Goal: Task Accomplishment & Management: Manage account settings

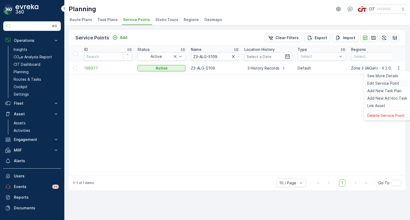
click at [380, 83] on span "Edit Service Point" at bounding box center [383, 83] width 32 height 5
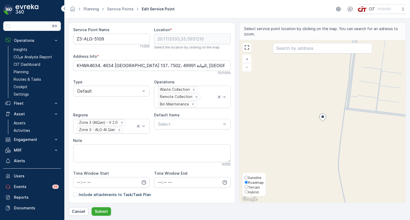
click at [248, 190] on span "Hybrid" at bounding box center [253, 192] width 11 height 4
click at [248, 190] on input "Hybrid" at bounding box center [245, 191] width 3 height 3
radio input "true"
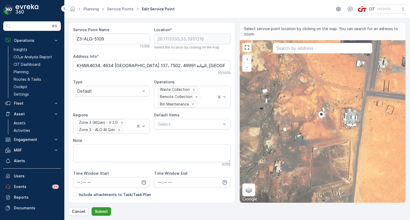
click at [100, 212] on p "Submit" at bounding box center [101, 211] width 13 height 5
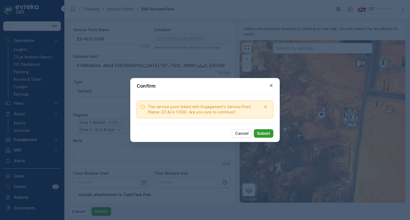
click at [263, 135] on p "Submit" at bounding box center [263, 133] width 13 height 5
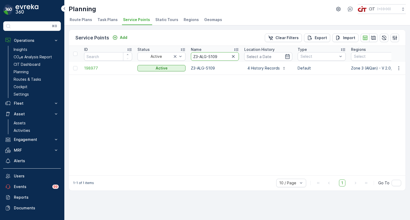
drag, startPoint x: 222, startPoint y: 55, endPoint x: 168, endPoint y: 62, distance: 54.6
paste input "4-BJD-3845"
type input "Z4-BJD-3845"
click at [399, 69] on icon "button" at bounding box center [398, 68] width 5 height 5
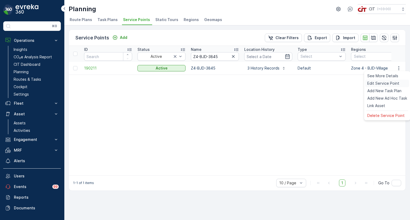
click at [378, 82] on span "Edit Service Point" at bounding box center [383, 83] width 32 height 5
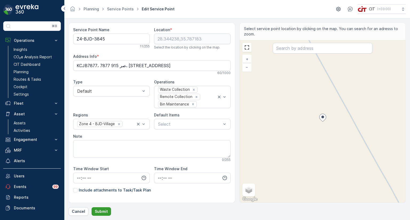
click at [97, 212] on p "Submit" at bounding box center [101, 211] width 13 height 5
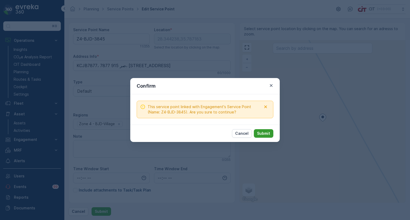
click at [269, 134] on p "Submit" at bounding box center [263, 133] width 13 height 5
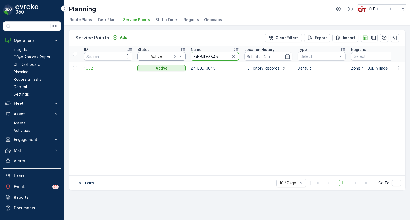
drag, startPoint x: 221, startPoint y: 56, endPoint x: 180, endPoint y: 60, distance: 40.5
paste input "1-BCH"
type input "Z1-BCH"
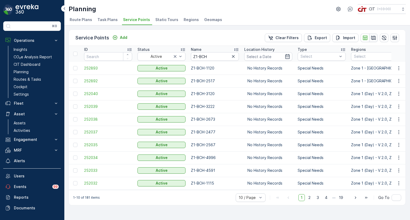
click at [373, 36] on icon "button" at bounding box center [373, 38] width 5 height 4
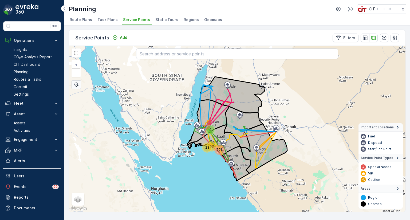
click at [212, 147] on div "57" at bounding box center [212, 147] width 8 height 8
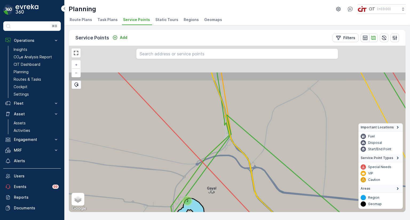
drag, startPoint x: 248, startPoint y: 86, endPoint x: 242, endPoint y: 133, distance: 46.8
click at [242, 133] on icon at bounding box center [290, 173] width 238 height 200
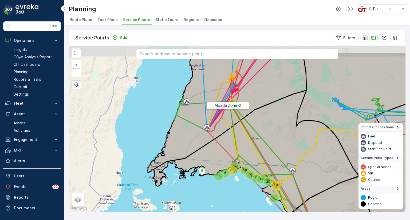
drag, startPoint x: 253, startPoint y: 81, endPoint x: 250, endPoint y: 106, distance: 24.4
click at [250, 106] on icon at bounding box center [226, 112] width 159 height 121
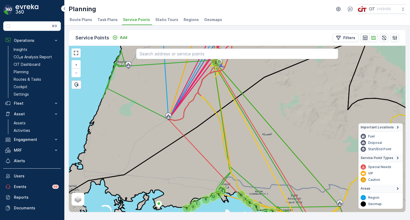
drag, startPoint x: 252, startPoint y: 104, endPoint x: 242, endPoint y: 39, distance: 65.8
click at [242, 39] on div "Service Points Add Filters 2 6 10 2 4 12 15 4 6 8 5 11 2 13 Albada Zone-2 + − S…" at bounding box center [237, 121] width 337 height 183
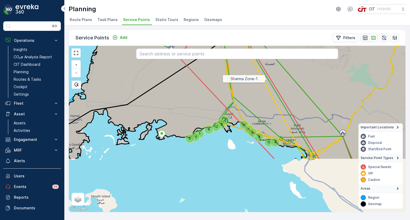
drag, startPoint x: 263, startPoint y: 149, endPoint x: 266, endPoint y: 79, distance: 70.2
click at [266, 79] on icon at bounding box center [253, 64] width 379 height 192
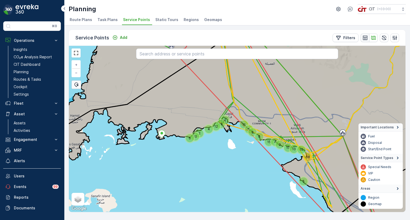
click at [364, 41] on button "button" at bounding box center [364, 38] width 9 height 9
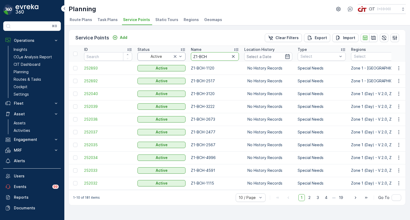
drag, startPoint x: 219, startPoint y: 54, endPoint x: 184, endPoint y: 60, distance: 35.7
paste input "GYL"
type input "Z1-GYL"
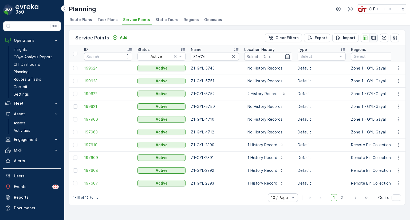
click at [372, 39] on icon "button" at bounding box center [373, 38] width 5 height 4
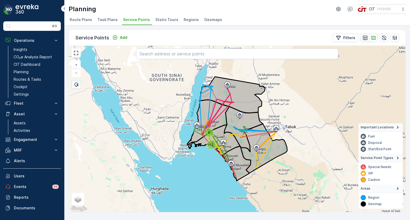
click at [211, 142] on div "12" at bounding box center [211, 145] width 8 height 8
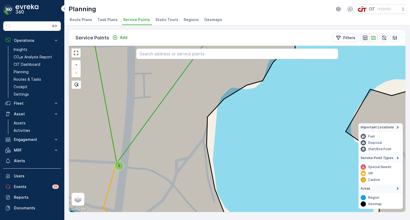
click at [118, 169] on div "5" at bounding box center [119, 166] width 8 height 8
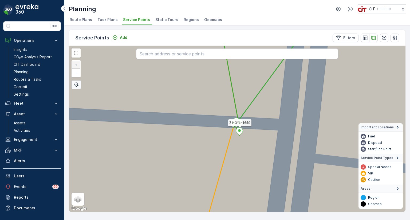
click at [239, 131] on ellipse at bounding box center [239, 130] width 3 height 3
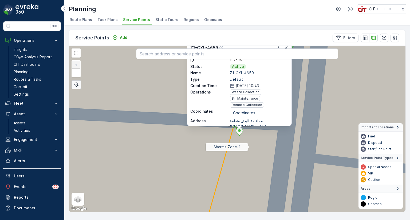
click at [250, 147] on icon at bounding box center [236, 129] width 405 height 201
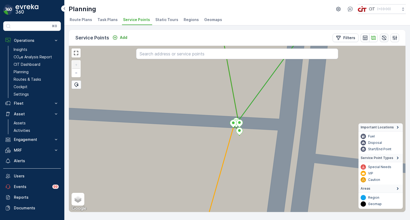
click at [385, 35] on icon "button" at bounding box center [383, 37] width 5 height 5
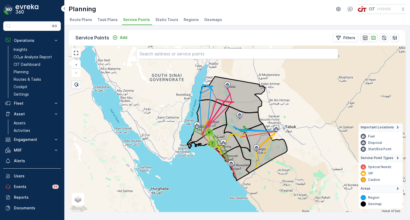
click at [208, 145] on div "7" at bounding box center [212, 144] width 8 height 8
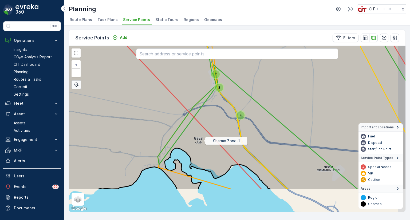
drag, startPoint x: 220, startPoint y: 181, endPoint x: 204, endPoint y: 141, distance: 42.7
click at [204, 141] on icon at bounding box center [221, 89] width 405 height 201
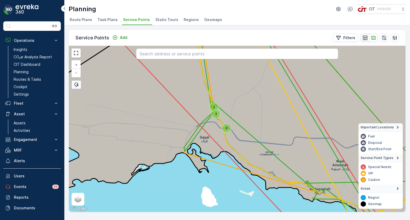
click at [362, 39] on icon "button" at bounding box center [364, 37] width 5 height 5
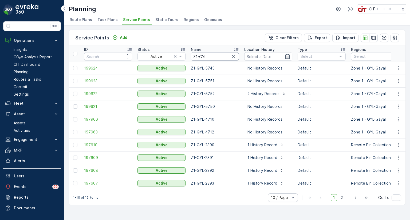
click at [213, 57] on input "Z1-GYL" at bounding box center [215, 56] width 48 height 9
type input "Z1-KHU"
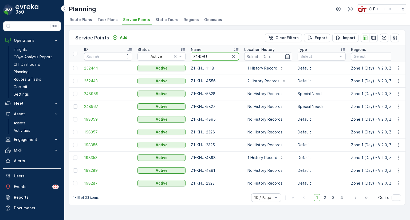
drag, startPoint x: 198, startPoint y: 55, endPoint x: 185, endPoint y: 55, distance: 12.5
paste input "SHA"
type input "Z1-SHA"
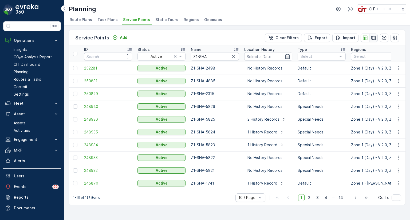
click at [373, 37] on icon "button" at bounding box center [372, 37] width 5 height 5
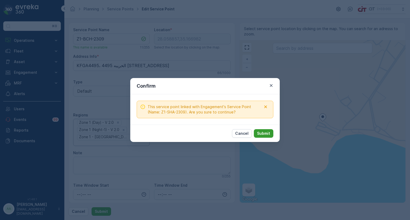
click at [263, 134] on p "Submit" at bounding box center [263, 133] width 13 height 5
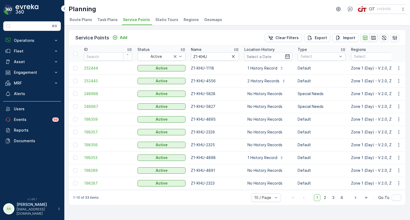
click at [375, 38] on icon "button" at bounding box center [372, 37] width 5 height 5
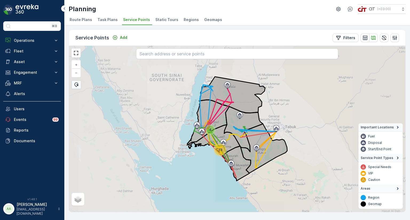
click at [220, 151] on div "33" at bounding box center [220, 150] width 10 height 10
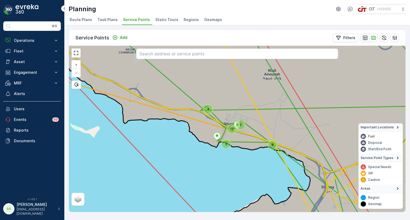
click at [227, 145] on div "2" at bounding box center [226, 144] width 8 height 8
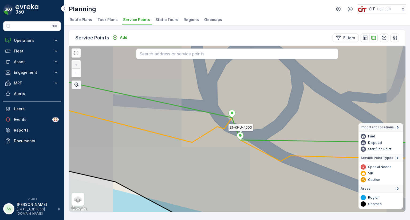
click at [239, 137] on icon at bounding box center [240, 137] width 7 height 8
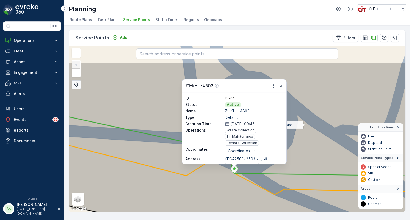
drag, startPoint x: 312, startPoint y: 86, endPoint x: 305, endPoint y: 128, distance: 42.5
click at [305, 128] on icon at bounding box center [231, 162] width 405 height 201
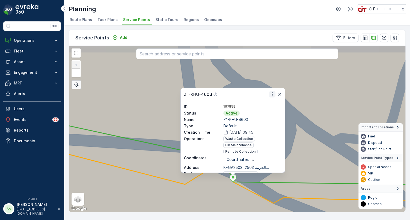
click at [270, 93] on icon "button" at bounding box center [271, 94] width 5 height 5
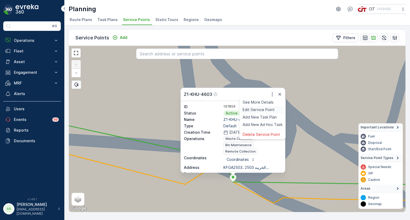
click at [259, 110] on span "Edit Service Point" at bounding box center [258, 109] width 32 height 5
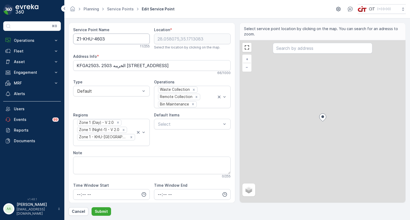
click at [91, 40] on Name "Z1-KHU-4603" at bounding box center [111, 39] width 77 height 11
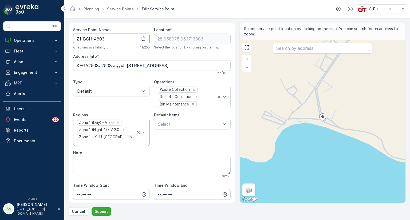
click at [129, 137] on icon "Remove Zone 1 - KHU-Khuraybah" at bounding box center [131, 137] width 4 height 4
type Name "Z1-BCH-4603"
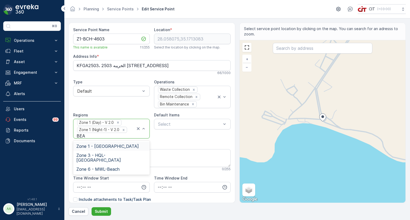
type input "BEAC"
click at [113, 145] on span "Zone 1 - SHA-Beach" at bounding box center [107, 146] width 62 height 5
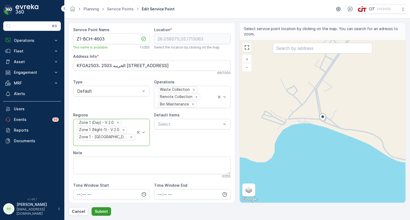
click at [100, 211] on p "Submit" at bounding box center [101, 211] width 13 height 5
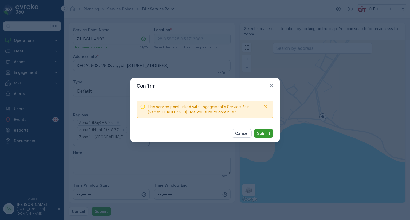
click at [268, 137] on button "Submit" at bounding box center [263, 133] width 19 height 9
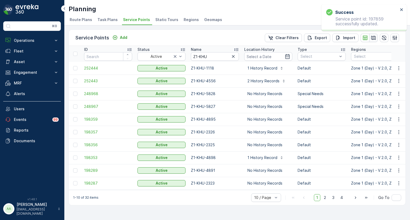
click at [374, 39] on icon "button" at bounding box center [373, 38] width 5 height 4
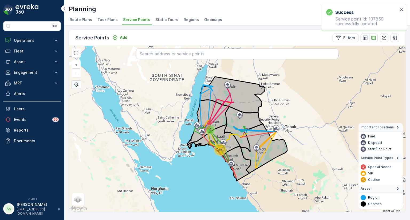
click at [218, 150] on div "32" at bounding box center [220, 150] width 10 height 10
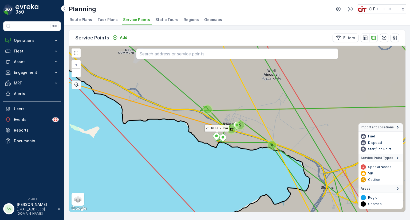
click at [216, 138] on icon at bounding box center [216, 137] width 7 height 8
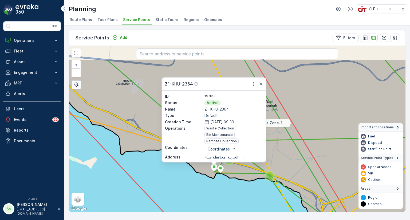
drag, startPoint x: 294, startPoint y: 92, endPoint x: 291, endPoint y: 123, distance: 31.0
click at [291, 123] on icon at bounding box center [234, 159] width 405 height 201
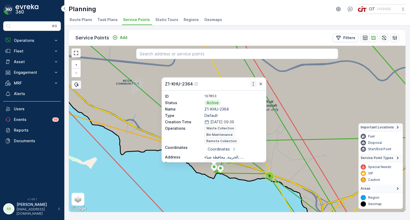
click at [254, 85] on icon "button" at bounding box center [252, 83] width 5 height 5
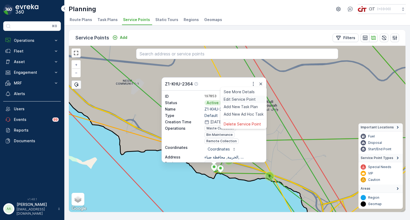
click at [242, 97] on span "Edit Service Point" at bounding box center [239, 99] width 32 height 5
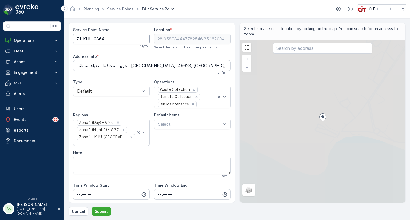
click at [91, 39] on Name "Z1-KHU-2364" at bounding box center [111, 39] width 77 height 11
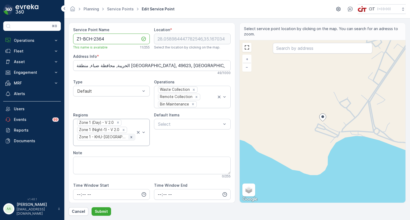
click at [129, 137] on icon "Remove Zone 1 - KHU-Khuraybah" at bounding box center [131, 137] width 4 height 4
type Name "Z1-BCH-2364"
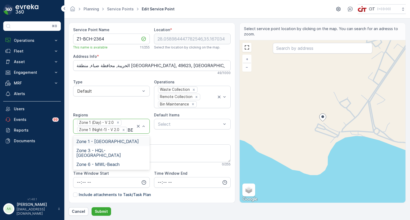
type input "BEA"
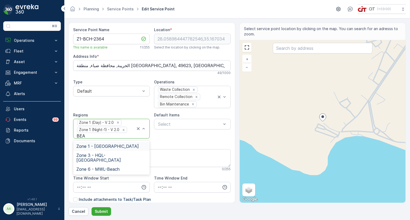
click at [103, 146] on span "Zone 1 - SHA-Beach" at bounding box center [107, 146] width 62 height 5
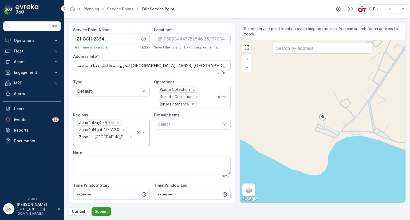
click at [101, 213] on p "Submit" at bounding box center [101, 211] width 13 height 5
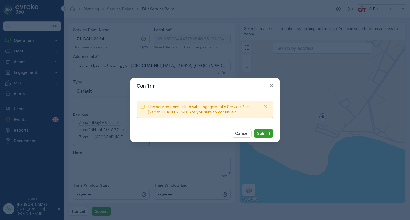
click at [268, 134] on p "Submit" at bounding box center [263, 133] width 13 height 5
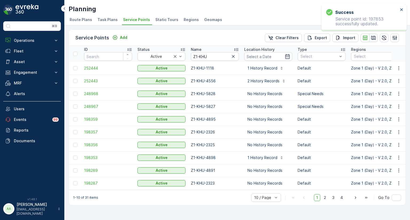
click at [374, 38] on icon "button" at bounding box center [372, 37] width 5 height 5
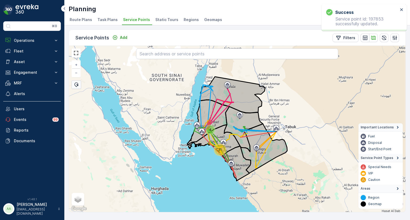
click at [219, 151] on div "31" at bounding box center [220, 150] width 10 height 10
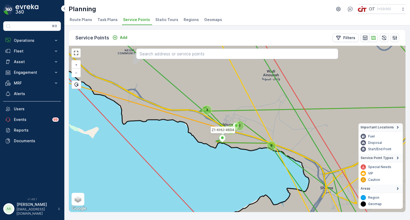
click at [223, 139] on icon at bounding box center [222, 139] width 7 height 8
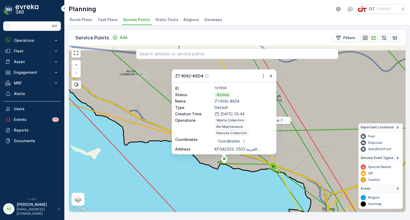
drag, startPoint x: 290, startPoint y: 95, endPoint x: 290, endPoint y: 117, distance: 21.9
click at [292, 121] on icon at bounding box center [238, 150] width 405 height 201
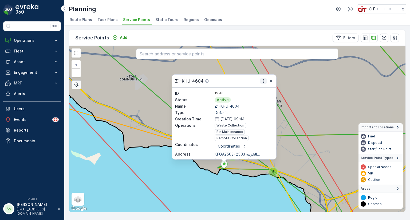
click at [262, 79] on icon "button" at bounding box center [263, 80] width 5 height 5
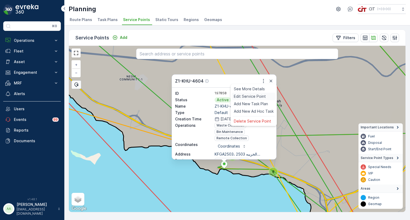
click at [245, 94] on span "Edit Service Point" at bounding box center [250, 96] width 32 height 5
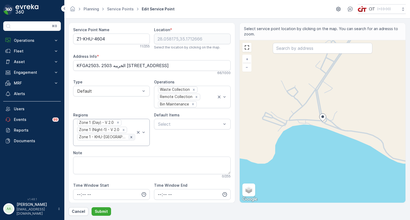
click at [129, 137] on icon "Remove Zone 1 - KHU-Khuraybah" at bounding box center [131, 137] width 4 height 4
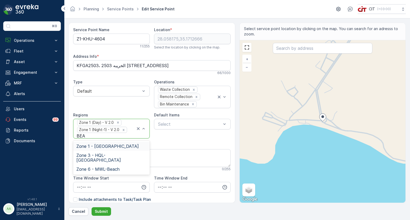
type input "BEAC"
click at [113, 146] on span "Zone 1 - SHA-Beach" at bounding box center [107, 146] width 62 height 5
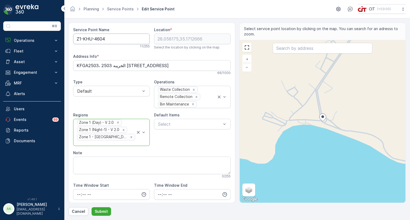
click at [91, 41] on Name "Z1-KHU-4604" at bounding box center [111, 39] width 77 height 11
type Name "Z1-BCH-4604"
click at [105, 210] on p "Submit" at bounding box center [101, 211] width 13 height 5
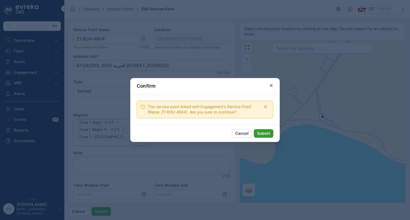
click at [267, 134] on p "Submit" at bounding box center [263, 133] width 13 height 5
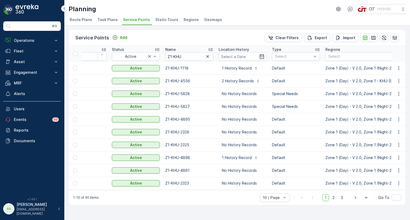
scroll to position [0, 28]
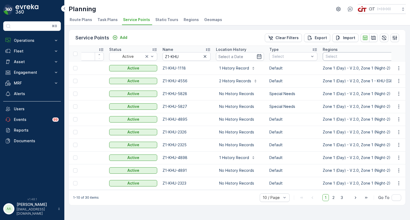
click at [335, 57] on div at bounding box center [394, 56] width 139 height 4
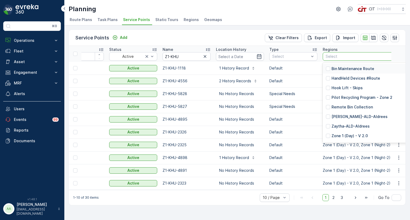
type input "G"
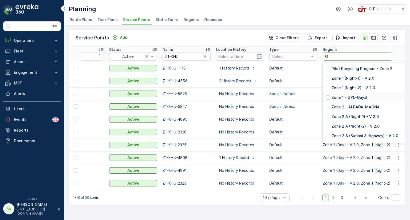
click at [355, 98] on p "Zone 1 - GYL-Gayal" at bounding box center [349, 97] width 36 height 5
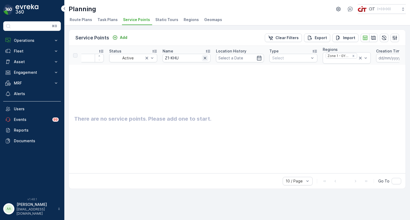
click at [208, 58] on button "button" at bounding box center [205, 58] width 6 height 6
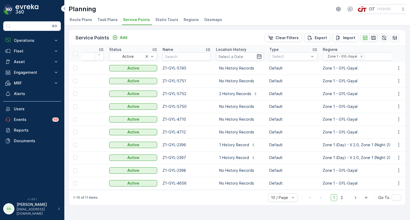
click at [373, 38] on icon "button" at bounding box center [372, 37] width 5 height 5
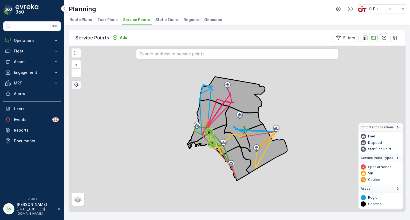
click at [211, 143] on div "7" at bounding box center [212, 144] width 8 height 8
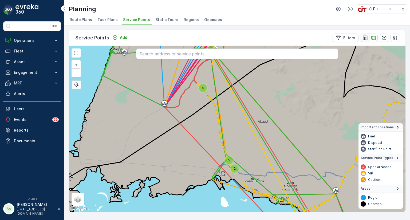
click at [366, 37] on icon "button" at bounding box center [364, 37] width 5 height 5
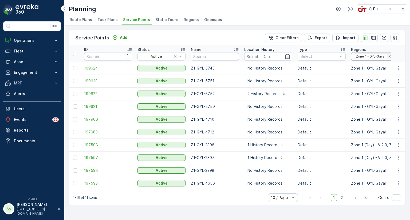
click at [389, 56] on icon "Remove Zone 1 - GYL-Gayal" at bounding box center [389, 57] width 4 height 4
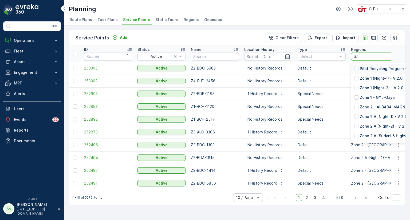
type input "GAY"
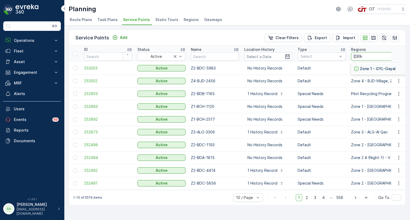
click at [356, 69] on div at bounding box center [356, 69] width 4 height 4
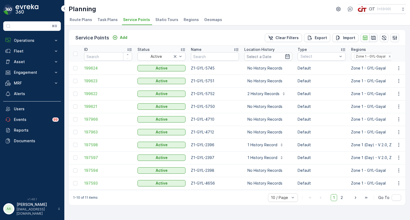
click at [373, 38] on icon "button" at bounding box center [372, 37] width 5 height 5
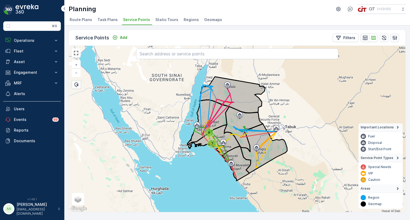
click at [209, 144] on div "7" at bounding box center [212, 144] width 8 height 8
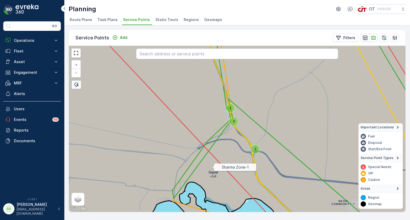
drag, startPoint x: 213, startPoint y: 172, endPoint x: 213, endPoint y: 167, distance: 5.4
click at [213, 167] on icon at bounding box center [236, 123] width 405 height 201
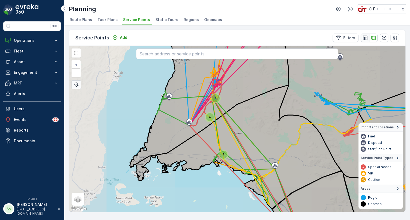
click at [363, 38] on icon "button" at bounding box center [364, 37] width 5 height 5
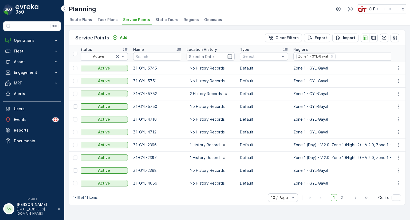
scroll to position [0, 60]
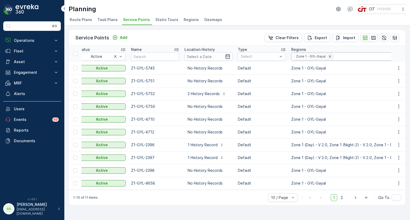
click at [330, 56] on icon "Remove Zone 1 - GYL-Gayal" at bounding box center [330, 57] width 4 height 4
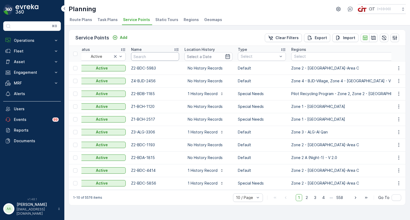
click at [154, 57] on input "text" at bounding box center [155, 56] width 48 height 9
paste input "Z1-GYL"
type input "Z1-GYL"
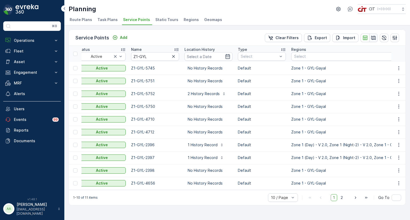
click at [374, 38] on icon "button" at bounding box center [372, 37] width 5 height 5
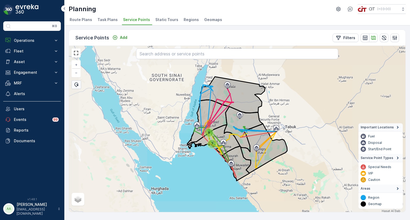
click at [211, 143] on div "7" at bounding box center [212, 144] width 8 height 8
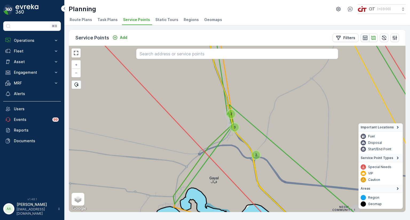
click at [364, 39] on icon "button" at bounding box center [364, 37] width 5 height 5
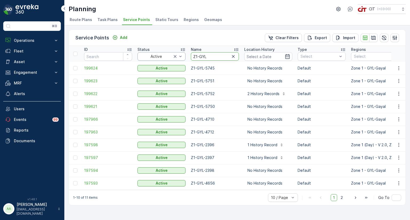
drag, startPoint x: 209, startPoint y: 52, endPoint x: 181, endPoint y: 54, distance: 28.3
paste input "BCH"
type input "Z1-BCH"
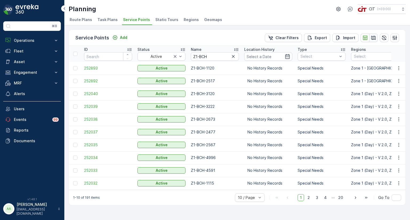
click at [374, 38] on icon "button" at bounding box center [373, 38] width 5 height 4
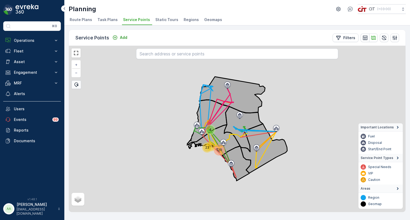
click at [210, 142] on div "48" at bounding box center [211, 146] width 8 height 8
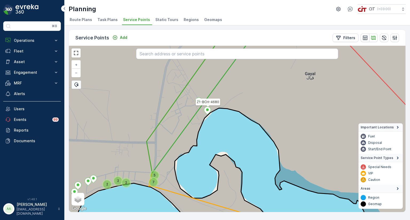
click at [205, 109] on icon at bounding box center [207, 111] width 7 height 8
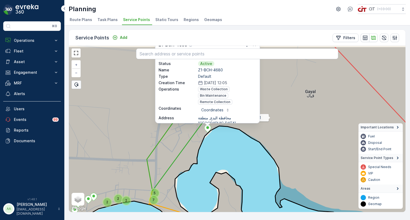
drag, startPoint x: 270, startPoint y: 99, endPoint x: 271, endPoint y: 120, distance: 20.5
click at [271, 120] on icon at bounding box center [237, 146] width 405 height 201
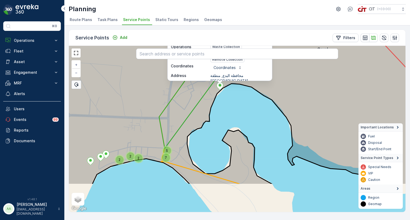
drag, startPoint x: 169, startPoint y: 175, endPoint x: 186, endPoint y: 110, distance: 67.2
click at [186, 110] on icon at bounding box center [248, 83] width 405 height 201
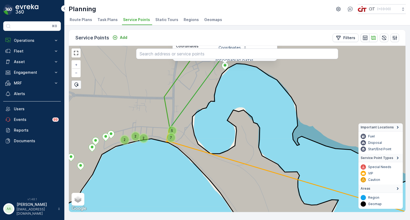
click at [170, 129] on div "5" at bounding box center [172, 131] width 8 height 8
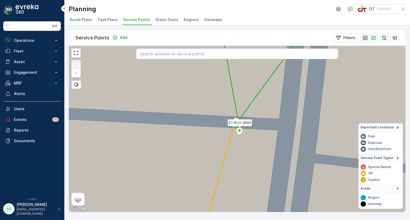
click at [238, 131] on icon at bounding box center [239, 132] width 7 height 8
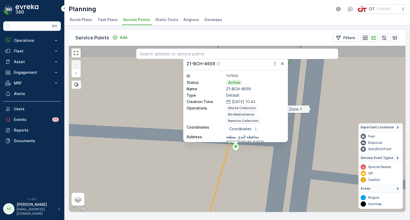
drag, startPoint x: 316, startPoint y: 86, endPoint x: 311, endPoint y: 116, distance: 30.0
click at [311, 116] on icon at bounding box center [233, 145] width 405 height 201
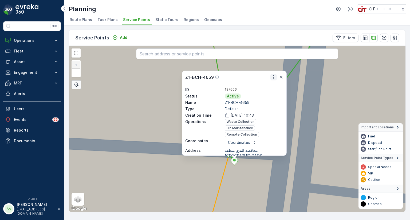
click at [272, 77] on icon "button" at bounding box center [273, 77] width 5 height 5
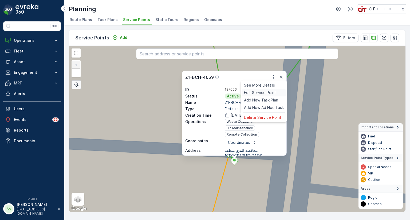
click at [256, 92] on span "Edit Service Point" at bounding box center [260, 92] width 32 height 5
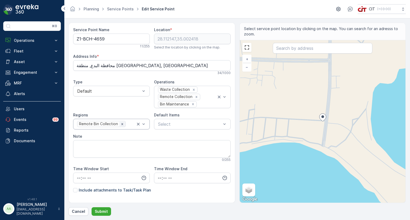
click at [121, 125] on icon "Remove Remote Bin Collection" at bounding box center [122, 124] width 4 height 4
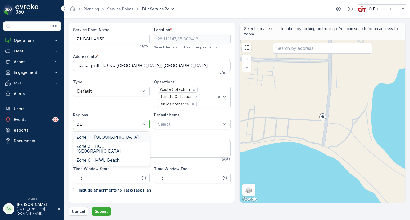
type input "BEA"
click at [106, 136] on span "Zone 1 - SHA-Beach" at bounding box center [107, 137] width 62 height 5
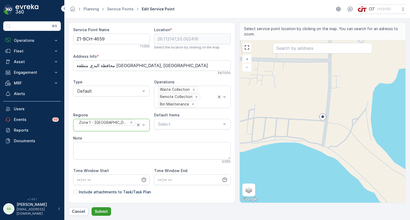
click at [102, 211] on p "Submit" at bounding box center [101, 211] width 13 height 5
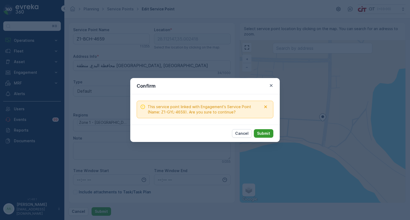
click at [267, 134] on p "Submit" at bounding box center [263, 133] width 13 height 5
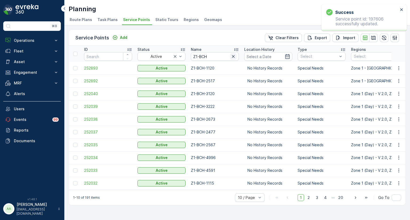
click at [233, 56] on icon "button" at bounding box center [233, 56] width 3 height 3
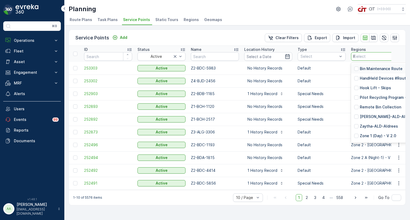
type input "RE"
click at [369, 78] on p "Remote Bin Collection" at bounding box center [379, 78] width 41 height 5
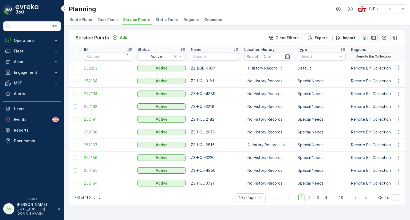
click at [374, 37] on icon "button" at bounding box center [372, 37] width 5 height 5
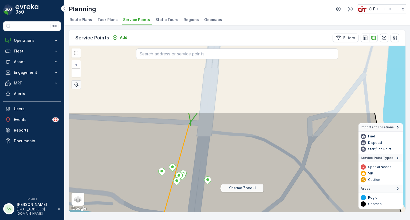
drag, startPoint x: 231, startPoint y: 103, endPoint x: 220, endPoint y: 188, distance: 85.3
click at [220, 188] on icon at bounding box center [225, 212] width 405 height 201
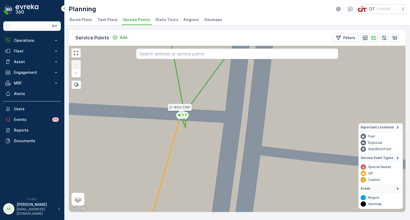
click at [179, 117] on icon at bounding box center [179, 116] width 7 height 8
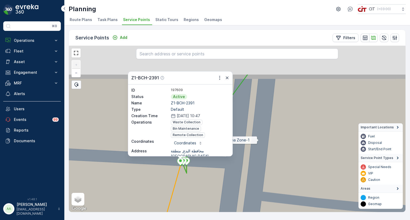
drag, startPoint x: 258, startPoint y: 109, endPoint x: 258, endPoint y: 141, distance: 31.5
click at [258, 141] on icon at bounding box center [237, 174] width 405 height 201
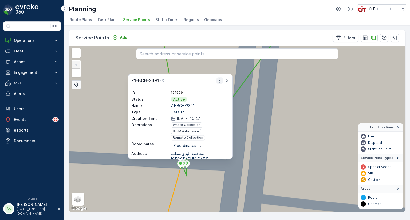
click at [219, 80] on icon "button" at bounding box center [219, 81] width 1 height 4
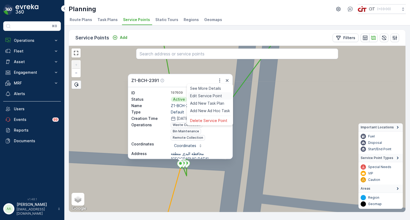
click at [210, 95] on span "Edit Service Point" at bounding box center [206, 95] width 32 height 5
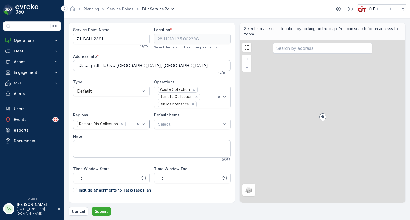
click at [126, 122] on div at bounding box center [130, 124] width 9 height 5
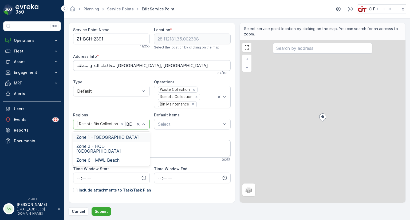
type input "BEA"
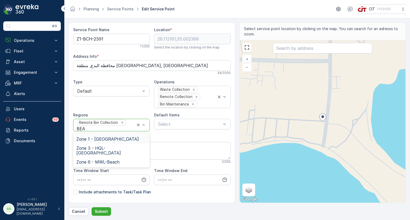
click at [102, 137] on span "Zone 1 - SHA-Beach" at bounding box center [107, 139] width 62 height 5
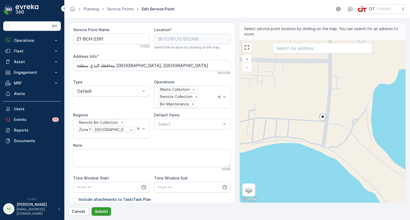
click at [103, 211] on p "Submit" at bounding box center [101, 211] width 13 height 5
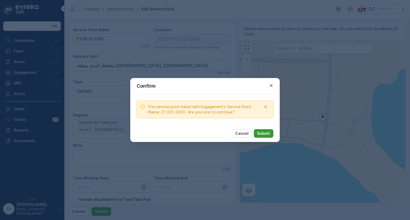
click at [261, 135] on p "Submit" at bounding box center [263, 133] width 13 height 5
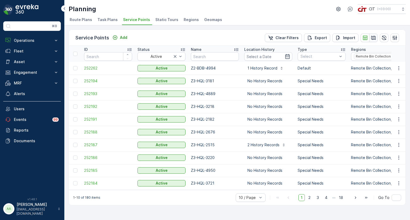
click at [374, 38] on icon "button" at bounding box center [372, 37] width 5 height 5
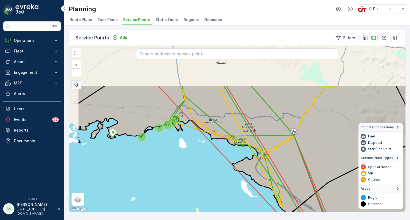
drag, startPoint x: 196, startPoint y: 111, endPoint x: 239, endPoint y: 168, distance: 71.6
click at [239, 168] on icon at bounding box center [252, 151] width 349 height 130
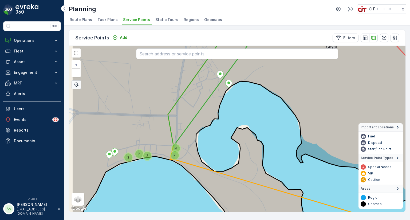
drag, startPoint x: 132, startPoint y: 138, endPoint x: 170, endPoint y: 126, distance: 40.0
click at [170, 126] on icon at bounding box center [218, 82] width 100 height 128
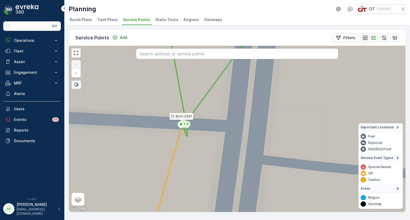
click at [179, 125] on icon at bounding box center [180, 125] width 7 height 8
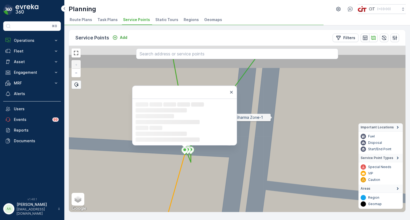
drag, startPoint x: 267, startPoint y: 82, endPoint x: 271, endPoint y: 141, distance: 58.3
click at [271, 141] on icon at bounding box center [240, 154] width 405 height 201
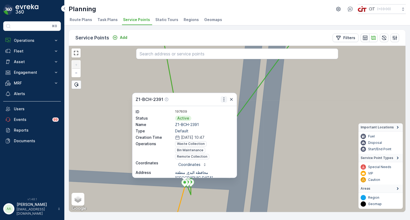
click at [224, 102] on button "button" at bounding box center [224, 99] width 6 height 6
click at [208, 113] on span "Edit Service Point" at bounding box center [210, 114] width 32 height 5
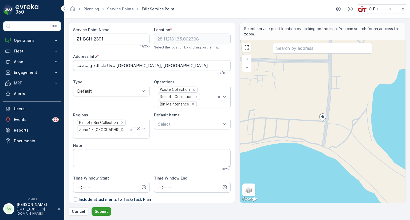
click at [99, 211] on p "Submit" at bounding box center [101, 211] width 13 height 5
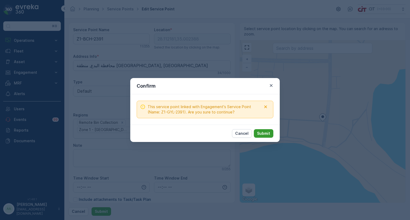
click at [263, 134] on p "Submit" at bounding box center [263, 133] width 13 height 5
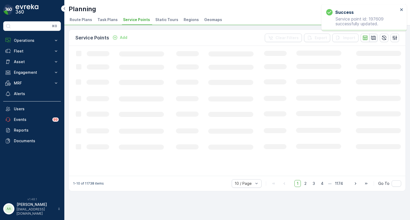
click at [383, 39] on icon "button" at bounding box center [383, 37] width 5 height 5
click at [374, 40] on button "button" at bounding box center [373, 38] width 9 height 9
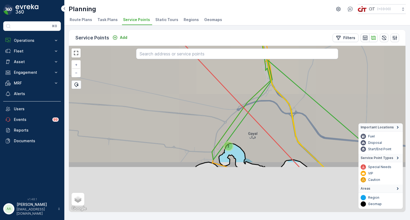
drag, startPoint x: 230, startPoint y: 164, endPoint x: 236, endPoint y: 96, distance: 68.5
click at [236, 96] on icon at bounding box center [240, 67] width 405 height 201
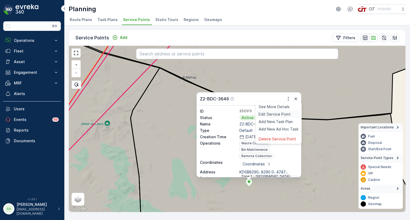
click at [274, 113] on span "Edit Service Point" at bounding box center [274, 114] width 32 height 5
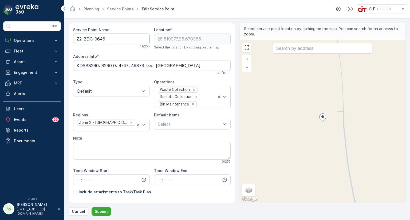
click at [91, 38] on Name "Z2-BDC-3646" at bounding box center [111, 39] width 77 height 11
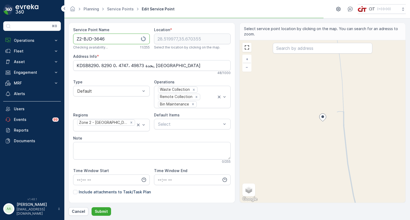
click at [81, 39] on Name "Z2-BJD-3646" at bounding box center [111, 39] width 77 height 11
click at [130, 123] on icon "Remove Zone 2 - ALBADA-Area C" at bounding box center [131, 123] width 2 height 2
type Name "Z4-BJD-3646"
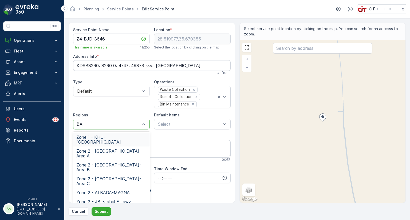
type input "BAJ"
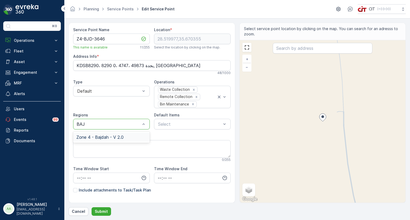
click at [119, 137] on span "Zone 4 - Bajdah - V 2.0" at bounding box center [99, 137] width 47 height 5
type input "BJD"
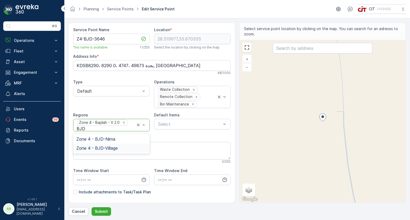
click at [111, 146] on span "Zone 4 - BJD-Village" at bounding box center [96, 148] width 41 height 5
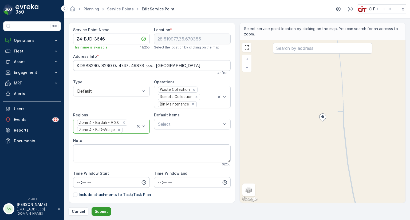
click at [103, 211] on p "Submit" at bounding box center [101, 211] width 13 height 5
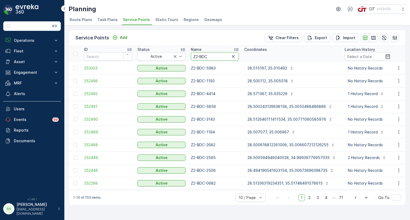
drag, startPoint x: 210, startPoint y: 55, endPoint x: 186, endPoint y: 54, distance: 24.8
paste input "3-SHF"
type input "Z3-SHF"
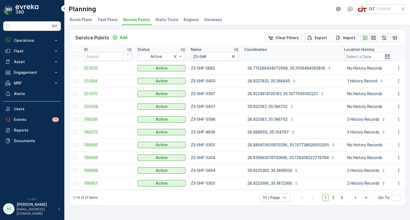
click at [374, 38] on icon "button" at bounding box center [373, 38] width 5 height 4
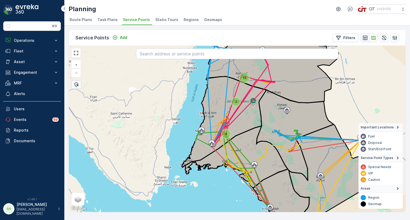
click at [366, 39] on icon "button" at bounding box center [364, 37] width 5 height 5
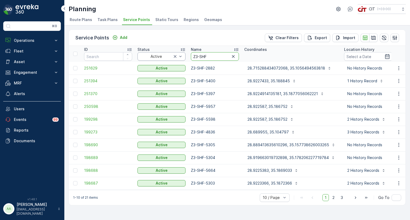
drag, startPoint x: 212, startPoint y: 56, endPoint x: 183, endPoint y: 55, distance: 29.1
paste input "MY"
type input "Z3-SMY"
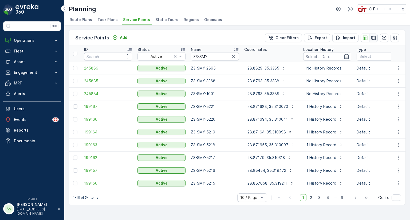
click at [373, 39] on icon "button" at bounding box center [372, 37] width 5 height 5
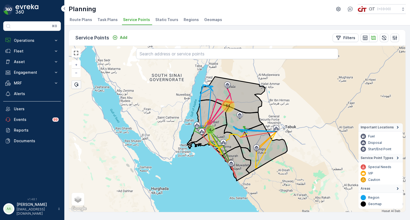
click at [225, 108] on div "54" at bounding box center [227, 105] width 11 height 11
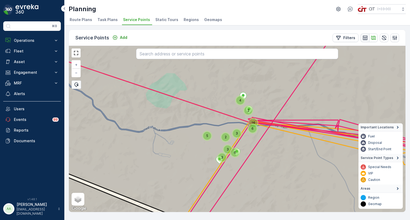
click at [366, 40] on button "button" at bounding box center [364, 38] width 9 height 9
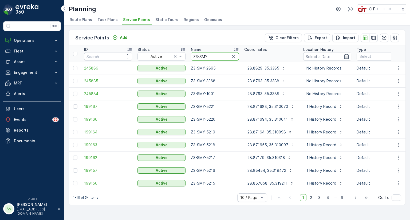
drag, startPoint x: 199, startPoint y: 56, endPoint x: 186, endPoint y: 56, distance: 12.5
paste input "JBL"
type input "Z3-JBL"
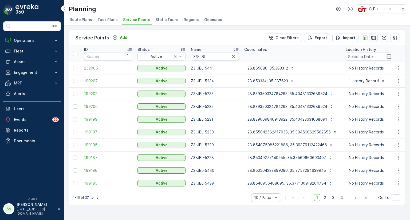
click at [373, 36] on icon "button" at bounding box center [372, 37] width 5 height 5
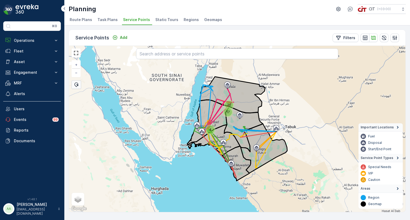
click at [212, 128] on div "4" at bounding box center [210, 130] width 8 height 8
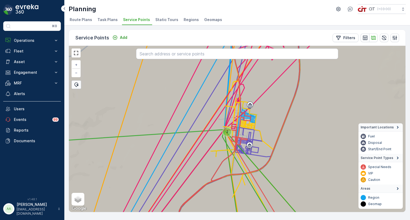
click at [225, 132] on div "2" at bounding box center [227, 132] width 8 height 8
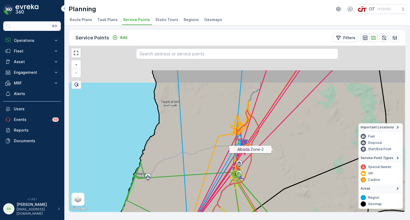
drag, startPoint x: 309, startPoint y: 105, endPoint x: 238, endPoint y: 187, distance: 108.9
click at [238, 187] on icon at bounding box center [242, 170] width 290 height 201
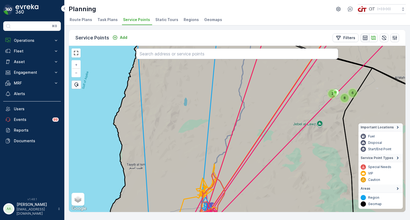
click at [363, 38] on icon "button" at bounding box center [364, 37] width 5 height 5
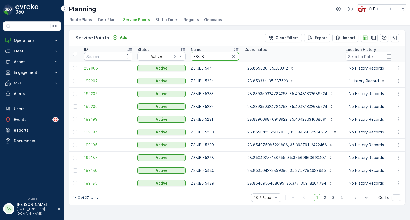
drag, startPoint x: 207, startPoint y: 55, endPoint x: 191, endPoint y: 55, distance: 16.3
click at [191, 55] on input "Z3-JBL" at bounding box center [215, 56] width 48 height 9
paste input "ZYT"
type input "Z3-ZYT"
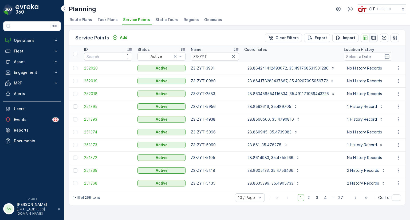
click at [374, 37] on icon "button" at bounding box center [373, 38] width 5 height 4
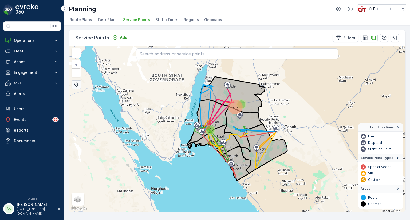
click at [238, 107] on div "262" at bounding box center [235, 107] width 13 height 13
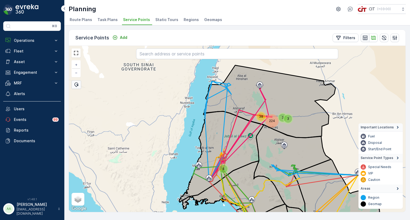
click at [363, 39] on icon "button" at bounding box center [364, 37] width 5 height 5
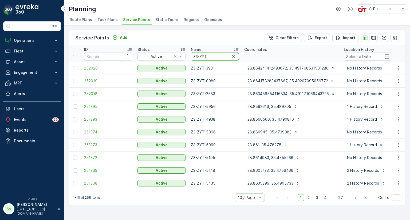
drag, startPoint x: 210, startPoint y: 55, endPoint x: 187, endPoint y: 55, distance: 23.5
paste input "ALG"
type input "Z3-ALG"
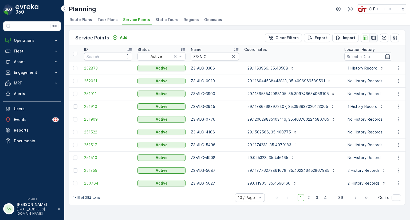
click at [374, 36] on icon "button" at bounding box center [372, 37] width 5 height 5
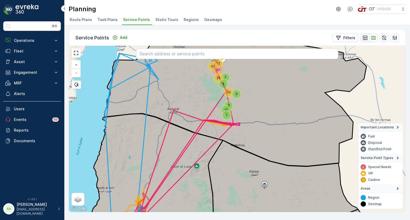
click at [367, 35] on icon "button" at bounding box center [364, 37] width 5 height 5
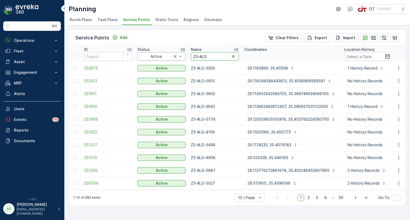
drag, startPoint x: 207, startPoint y: 57, endPoint x: 185, endPoint y: 56, distance: 22.4
paste input "WAJ"
type input "Z3-WAJ"
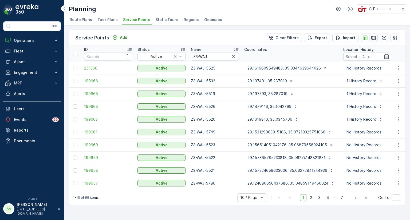
click at [372, 37] on icon "button" at bounding box center [373, 38] width 5 height 4
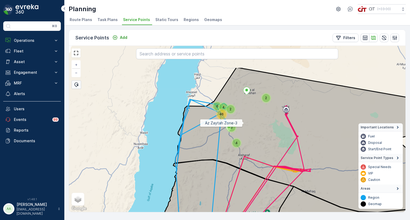
drag, startPoint x: 232, startPoint y: 84, endPoint x: 244, endPoint y: 123, distance: 40.4
click at [244, 123] on icon at bounding box center [306, 139] width 262 height 145
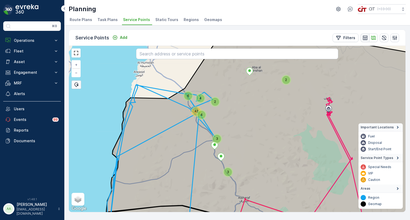
click at [363, 39] on icon "button" at bounding box center [364, 37] width 5 height 5
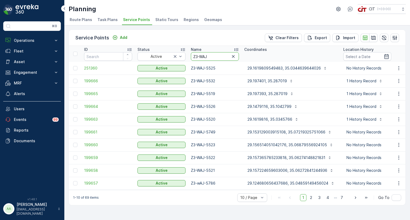
drag, startPoint x: 212, startPoint y: 55, endPoint x: 193, endPoint y: 54, distance: 19.5
click at [193, 54] on input "Z3-WAJ" at bounding box center [215, 56] width 48 height 9
paste input "HQL"
type input "Z3-HQL"
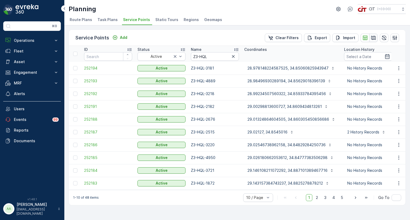
click at [374, 38] on icon "button" at bounding box center [372, 37] width 5 height 5
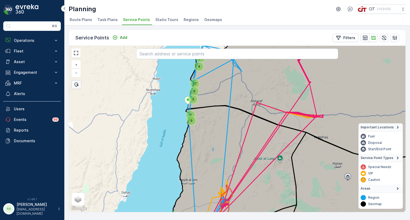
drag, startPoint x: 204, startPoint y: 73, endPoint x: 206, endPoint y: 108, distance: 35.0
click at [206, 108] on g at bounding box center [254, 131] width 371 height 201
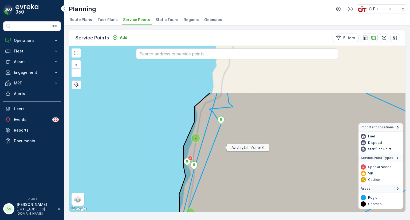
drag, startPoint x: 225, startPoint y: 83, endPoint x: 224, endPoint y: 147, distance: 64.5
click at [224, 147] on icon at bounding box center [292, 193] width 294 height 201
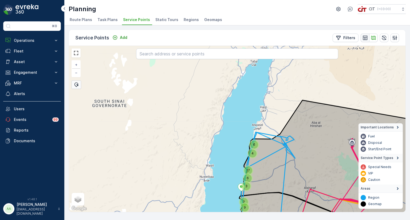
click at [363, 38] on icon "button" at bounding box center [364, 37] width 5 height 5
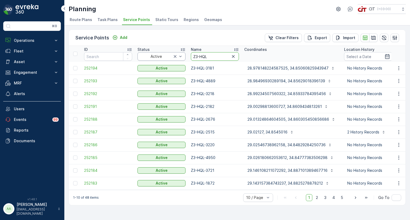
drag, startPoint x: 216, startPoint y: 55, endPoint x: 179, endPoint y: 54, distance: 37.1
paste input "4-BJD"
type input "Z4-BJD"
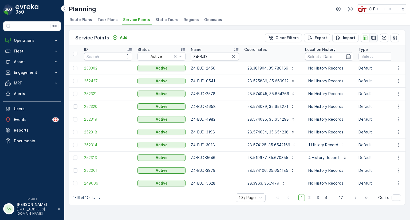
click at [377, 36] on button "button" at bounding box center [373, 38] width 9 height 9
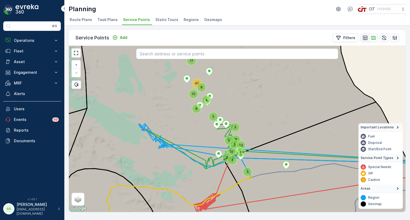
click at [366, 38] on icon "button" at bounding box center [364, 37] width 5 height 5
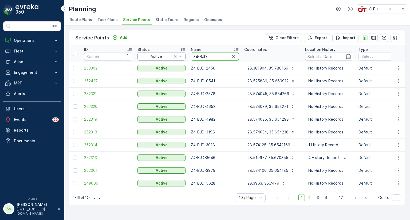
drag, startPoint x: 208, startPoint y: 55, endPoint x: 175, endPoint y: 55, distance: 32.5
paste input "Nima"
type input "Z4-Nima"
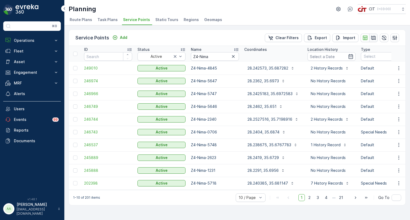
click at [373, 38] on icon "button" at bounding box center [372, 37] width 5 height 5
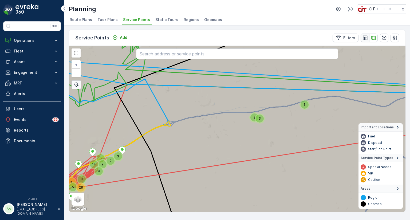
click at [363, 37] on icon "button" at bounding box center [364, 37] width 5 height 5
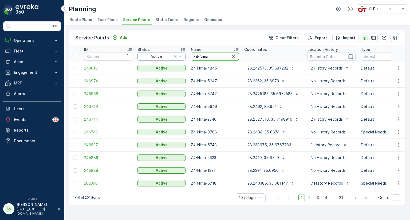
drag, startPoint x: 211, startPoint y: 58, endPoint x: 183, endPoint y: 58, distance: 27.7
paste input "SRO"
type input "Z4-SRO"
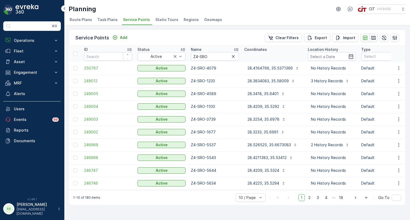
click at [373, 37] on icon "button" at bounding box center [372, 37] width 5 height 5
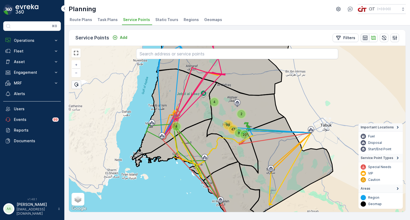
click at [365, 40] on icon "button" at bounding box center [364, 37] width 5 height 5
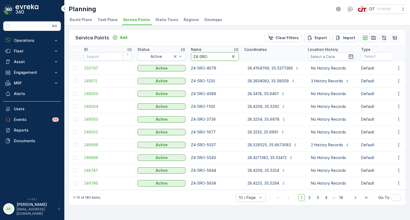
drag, startPoint x: 207, startPoint y: 56, endPoint x: 189, endPoint y: 56, distance: 18.4
click at [189, 56] on th "Name Z4-SRO" at bounding box center [214, 54] width 53 height 16
paste input "5-SHQ"
type input "Z5-SHQ"
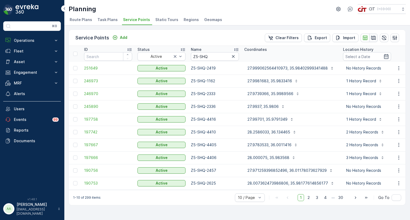
click at [372, 39] on icon "button" at bounding box center [373, 38] width 5 height 4
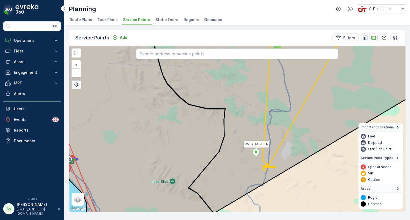
click at [257, 151] on ellipse at bounding box center [255, 152] width 3 height 3
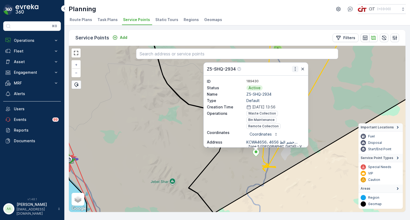
click at [295, 70] on icon "button" at bounding box center [294, 68] width 5 height 5
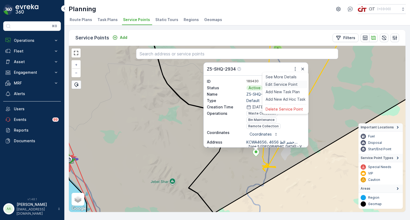
click at [275, 85] on span "Edit Service Point" at bounding box center [281, 84] width 32 height 5
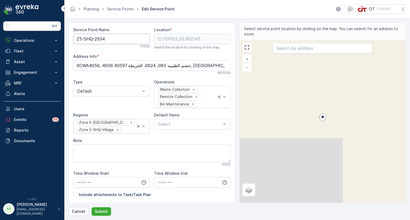
click at [92, 39] on Name "Z5-SHQ-2934" at bounding box center [111, 39] width 77 height 11
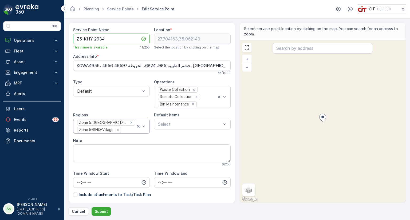
type Name "Z5-KHY-2934"
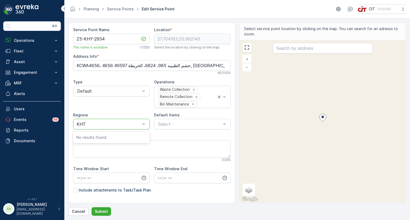
type input "KH"
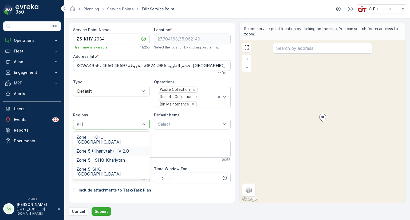
click at [117, 149] on span "Zone 5 (Khariytah) - V 2.0" at bounding box center [102, 151] width 53 height 5
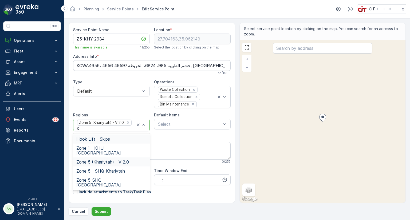
type input "KH"
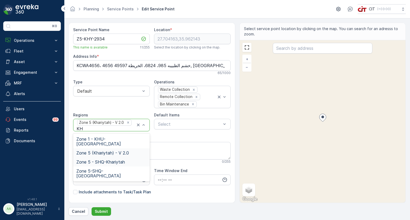
click at [124, 160] on span "Zone 5 - SHQ-Khariytah" at bounding box center [100, 162] width 49 height 5
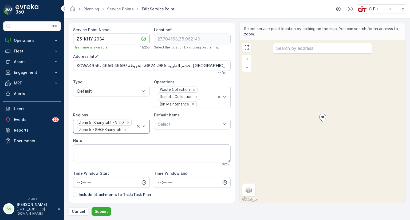
click at [91, 39] on Name "Z5-KHY-2934" at bounding box center [111, 39] width 77 height 11
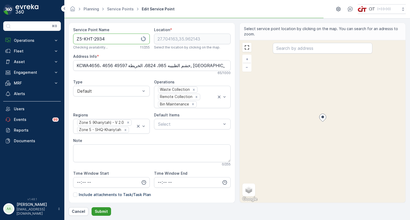
type Name "Z5-KHT-2934"
click at [105, 212] on p "Submit" at bounding box center [101, 211] width 13 height 5
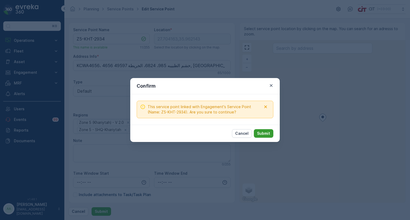
click at [259, 133] on p "Submit" at bounding box center [263, 133] width 13 height 5
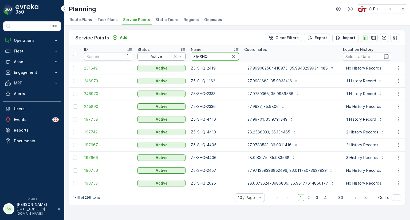
drag, startPoint x: 209, startPoint y: 56, endPoint x: 182, endPoint y: 55, distance: 26.9
paste input "RKHT"
type input "Z5-RKHT"
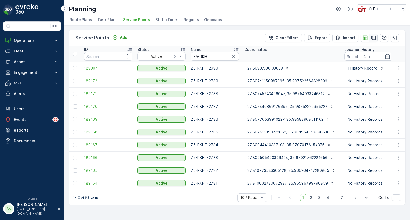
click at [373, 38] on icon "button" at bounding box center [372, 37] width 5 height 5
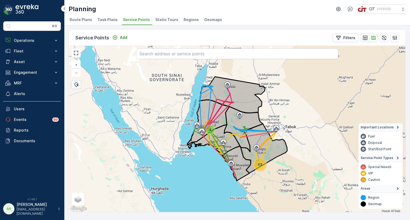
click at [258, 169] on div "63" at bounding box center [260, 165] width 12 height 12
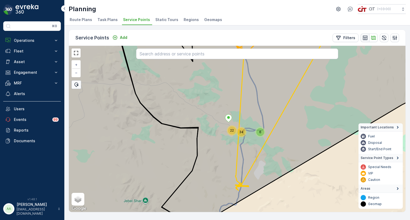
click at [364, 37] on icon "button" at bounding box center [364, 37] width 5 height 5
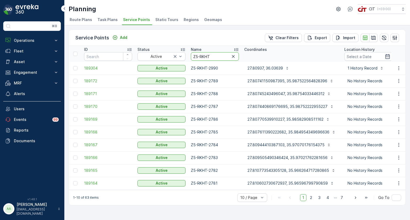
drag, startPoint x: 211, startPoint y: 55, endPoint x: 187, endPoint y: 55, distance: 23.2
paste input "text"
type input "Z5-KHT"
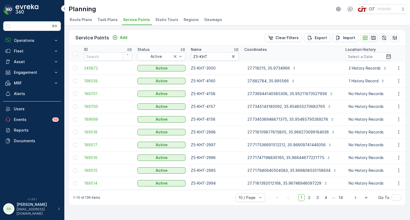
click at [374, 37] on icon "button" at bounding box center [372, 37] width 5 height 5
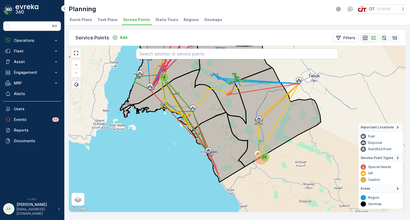
click at [361, 37] on button "button" at bounding box center [364, 38] width 9 height 9
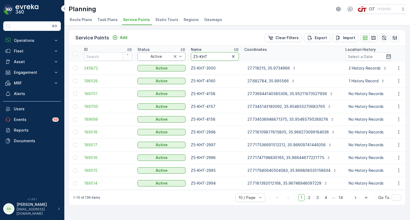
drag, startPoint x: 209, startPoint y: 56, endPoint x: 179, endPoint y: 55, distance: 29.9
paste input "6-MWL"
type input "Z6-MWL"
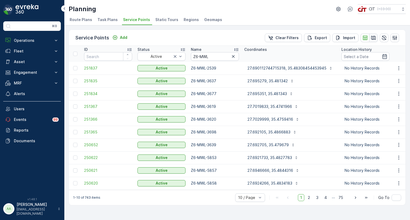
click at [371, 38] on icon "button" at bounding box center [372, 37] width 5 height 5
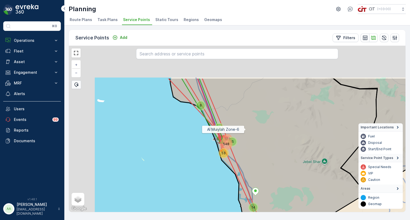
drag, startPoint x: 219, startPoint y: 80, endPoint x: 246, endPoint y: 130, distance: 56.9
click at [246, 130] on icon at bounding box center [273, 167] width 207 height 178
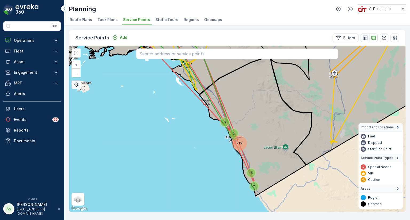
click at [362, 35] on icon "button" at bounding box center [364, 37] width 5 height 5
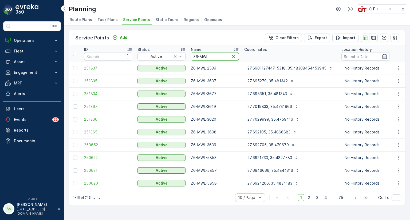
drag, startPoint x: 209, startPoint y: 57, endPoint x: 185, endPoint y: 57, distance: 24.0
paste input "BCH"
type input "Z6-BCH"
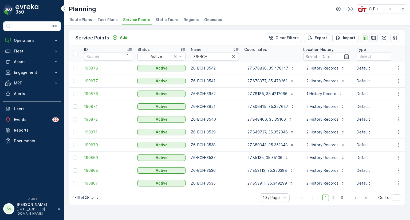
click at [371, 38] on icon "button" at bounding box center [372, 37] width 5 height 5
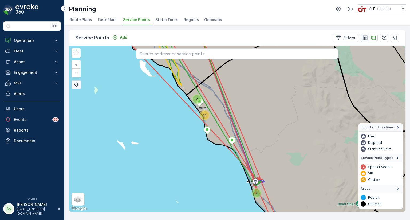
click at [367, 39] on button "button" at bounding box center [364, 38] width 9 height 9
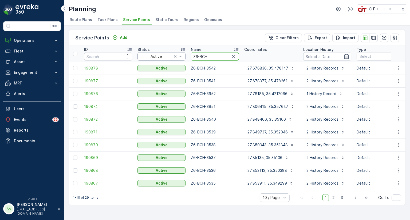
drag, startPoint x: 212, startPoint y: 55, endPoint x: 181, endPoint y: 57, distance: 30.5
type input "0576"
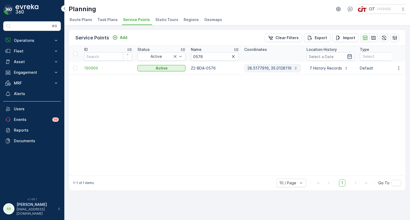
click at [271, 66] on p "28.5177916, 35.0128116" at bounding box center [269, 68] width 44 height 5
drag, startPoint x: 205, startPoint y: 58, endPoint x: 194, endPoint y: 59, distance: 11.5
click at [194, 59] on input "0576" at bounding box center [215, 56] width 48 height 9
